Goal: Navigation & Orientation: Find specific page/section

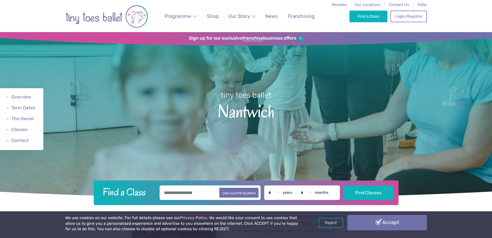
click at [381, 221] on link "Accept" at bounding box center [388, 222] width 80 height 15
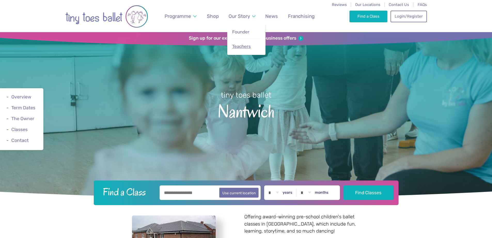
click at [243, 47] on span "Teachers" at bounding box center [241, 46] width 19 height 5
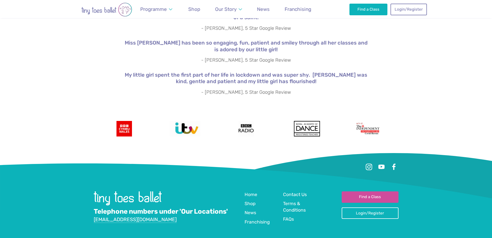
scroll to position [930, 0]
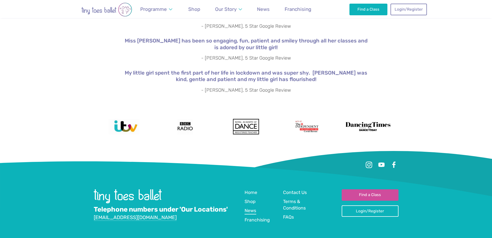
click at [252, 208] on span "News" at bounding box center [251, 210] width 12 height 5
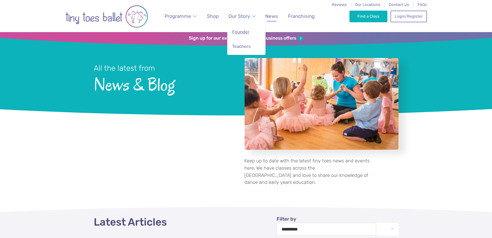
click at [245, 37] on link "Founder" at bounding box center [246, 31] width 29 height 11
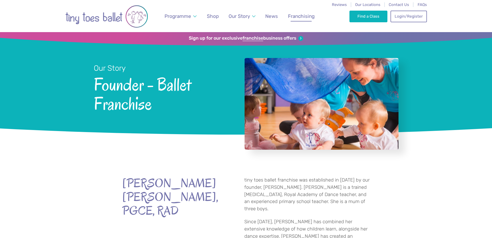
click at [301, 13] on span "Franchising" at bounding box center [301, 16] width 27 height 6
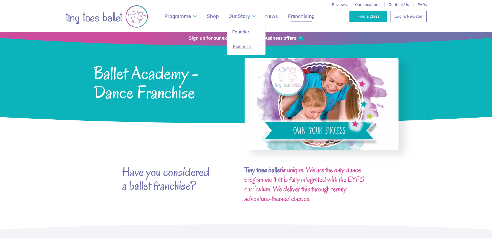
click at [254, 48] on link "Teachers" at bounding box center [246, 46] width 29 height 11
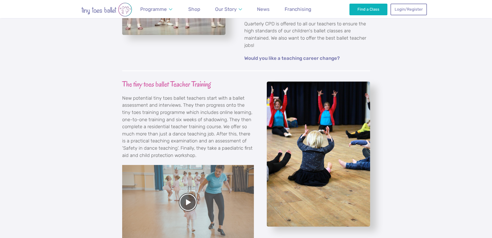
scroll to position [414, 0]
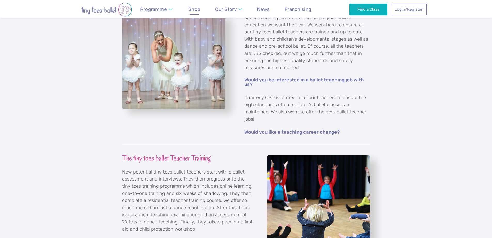
click at [198, 6] on span "Shop" at bounding box center [194, 9] width 12 height 6
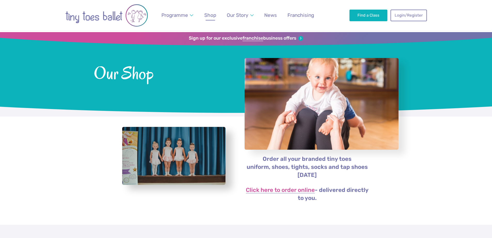
scroll to position [26, 0]
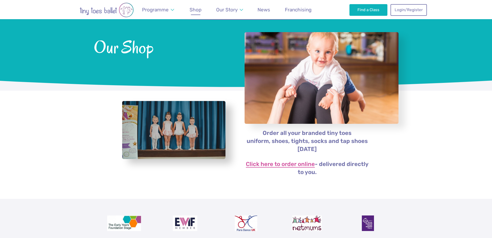
click at [299, 166] on link "Click here to order online" at bounding box center [280, 164] width 69 height 6
